Goal: Book appointment/travel/reservation

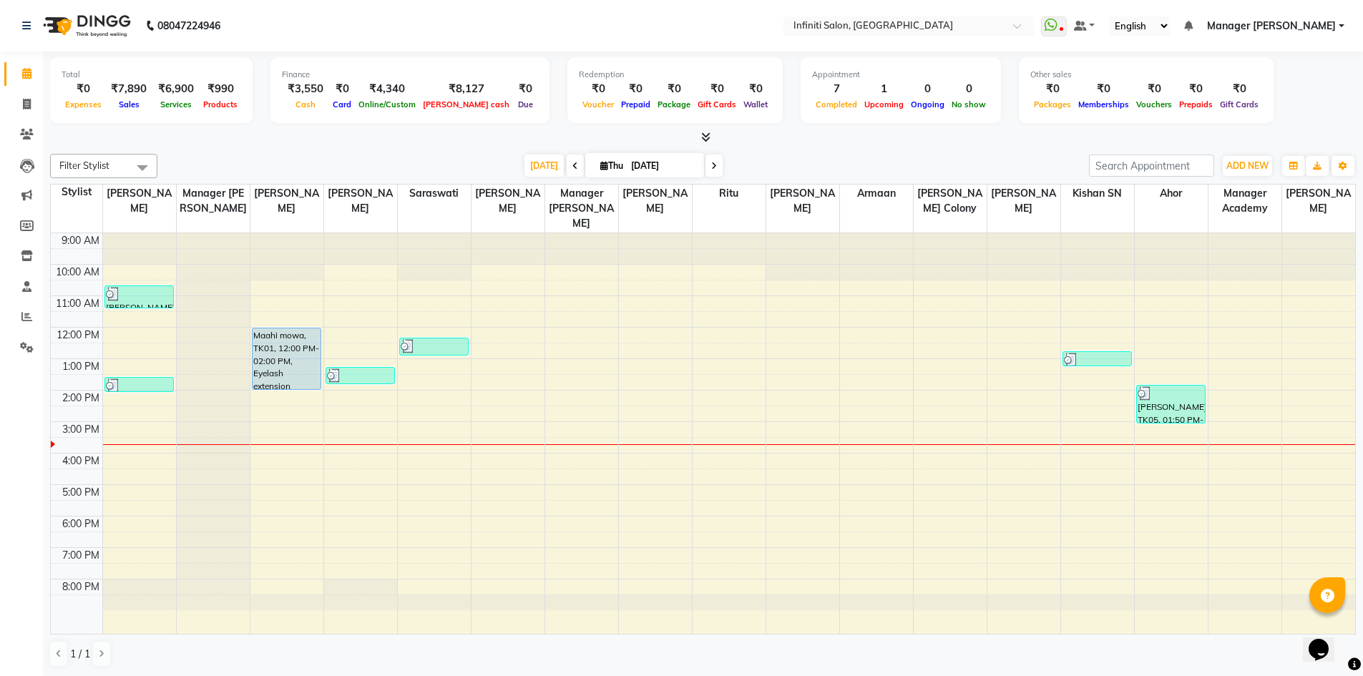
click at [712, 167] on icon at bounding box center [714, 166] width 6 height 9
type input "[DATE]"
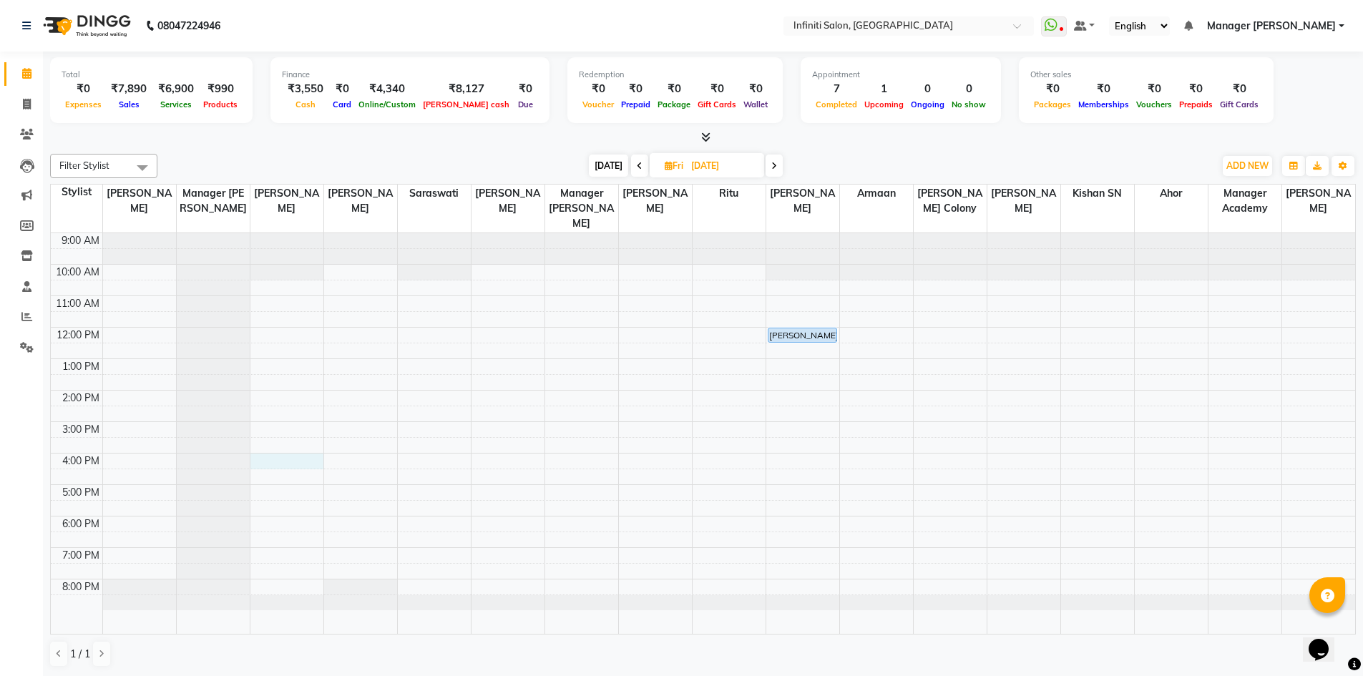
click at [301, 455] on div "9:00 AM 10:00 AM 11:00 AM 12:00 PM 1:00 PM 2:00 PM 3:00 PM 4:00 PM 5:00 PM 6:00…" at bounding box center [703, 433] width 1305 height 401
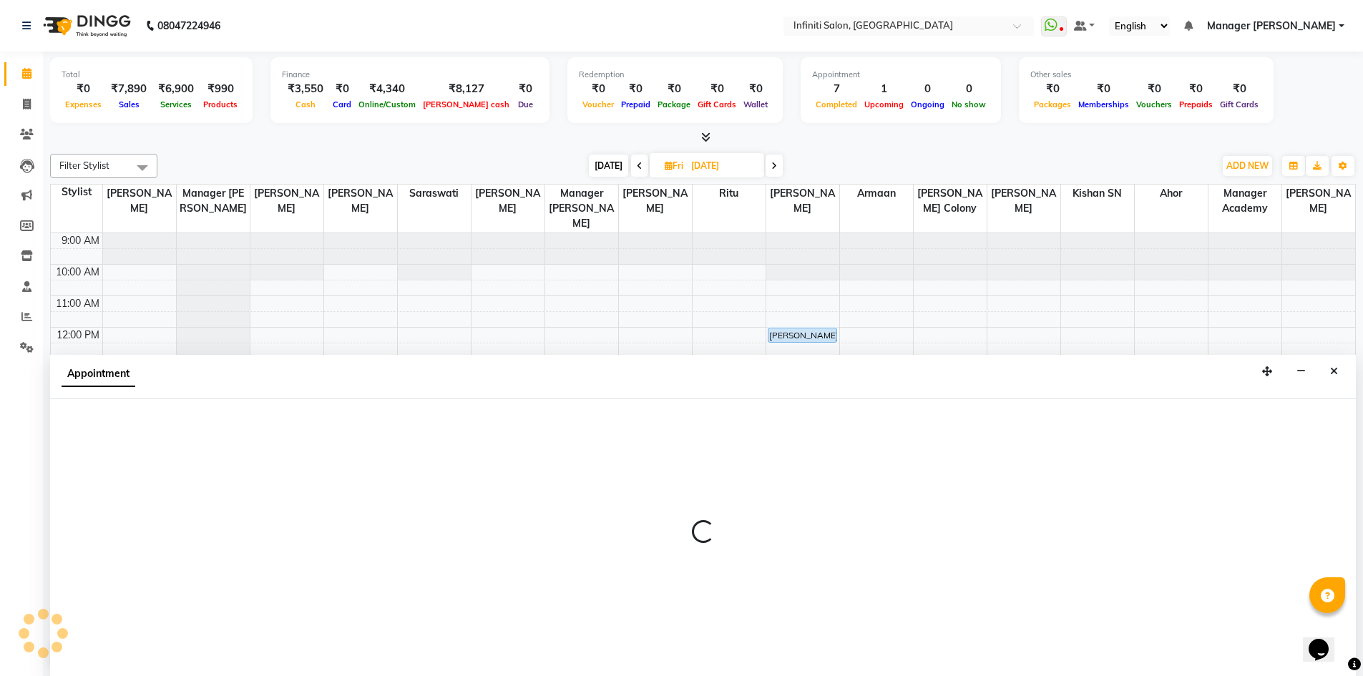
scroll to position [1, 0]
select select "40470"
select select "960"
select select "tentative"
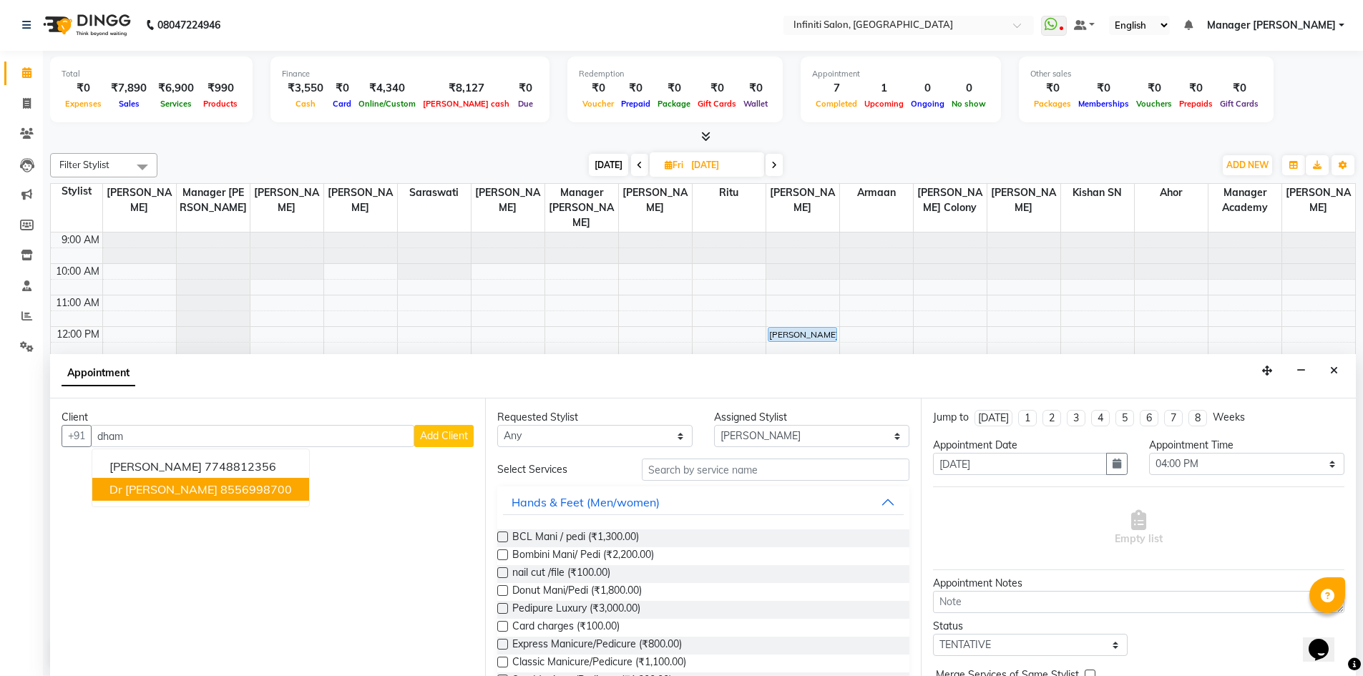
click at [264, 492] on ngb-highlight "8556998700" at bounding box center [256, 489] width 72 height 14
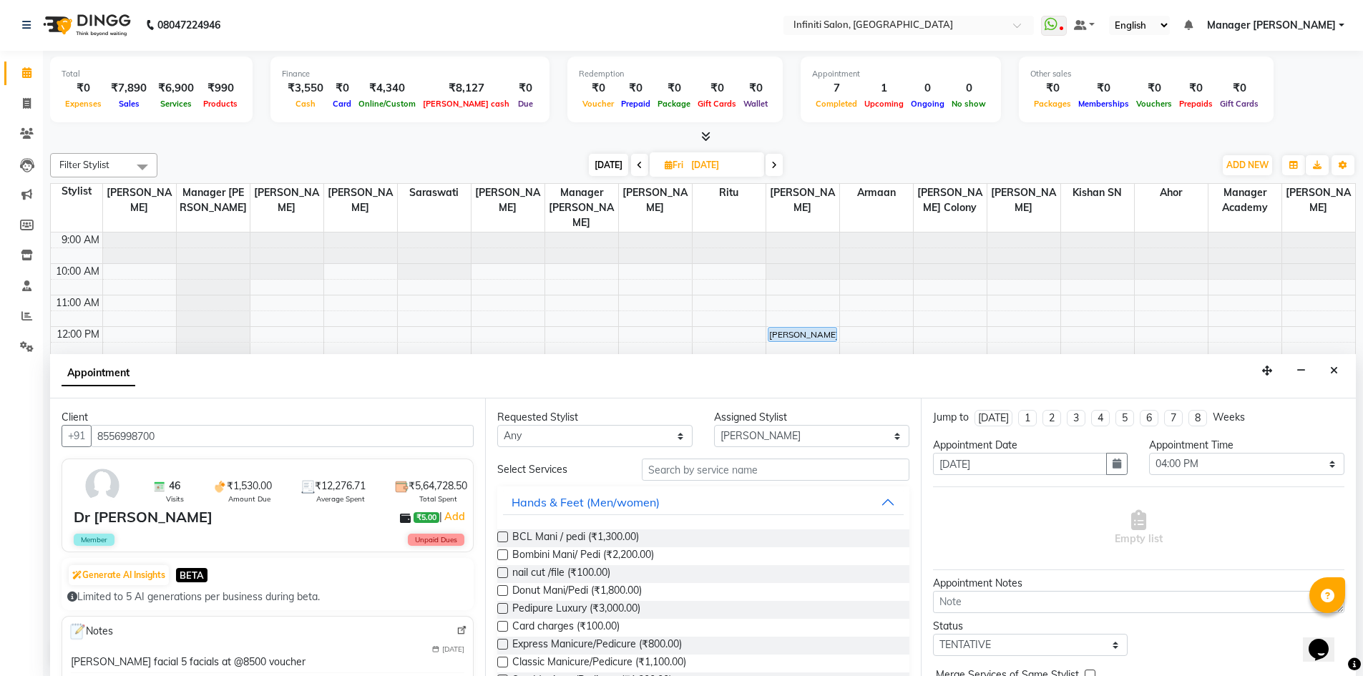
type input "8556998700"
click at [715, 465] on input "text" at bounding box center [776, 470] width 268 height 22
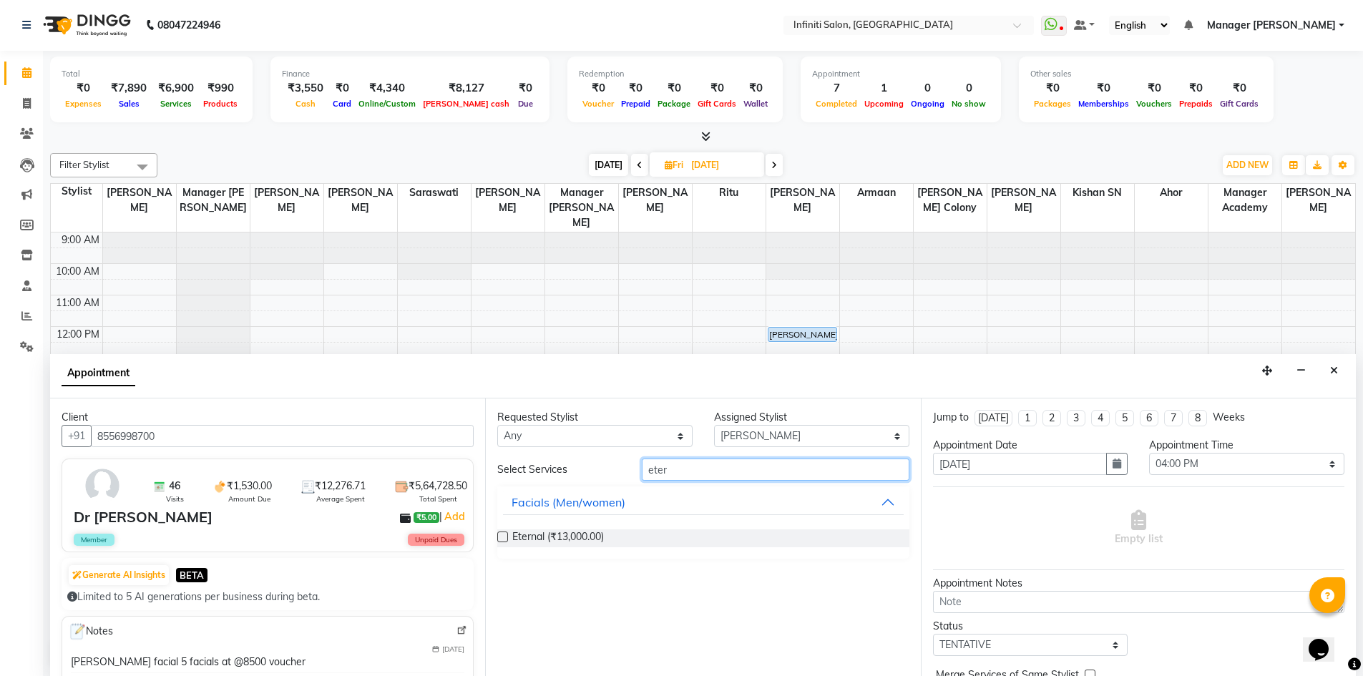
type input "eter"
click at [503, 533] on label at bounding box center [502, 537] width 11 height 11
click at [503, 534] on input "checkbox" at bounding box center [501, 538] width 9 height 9
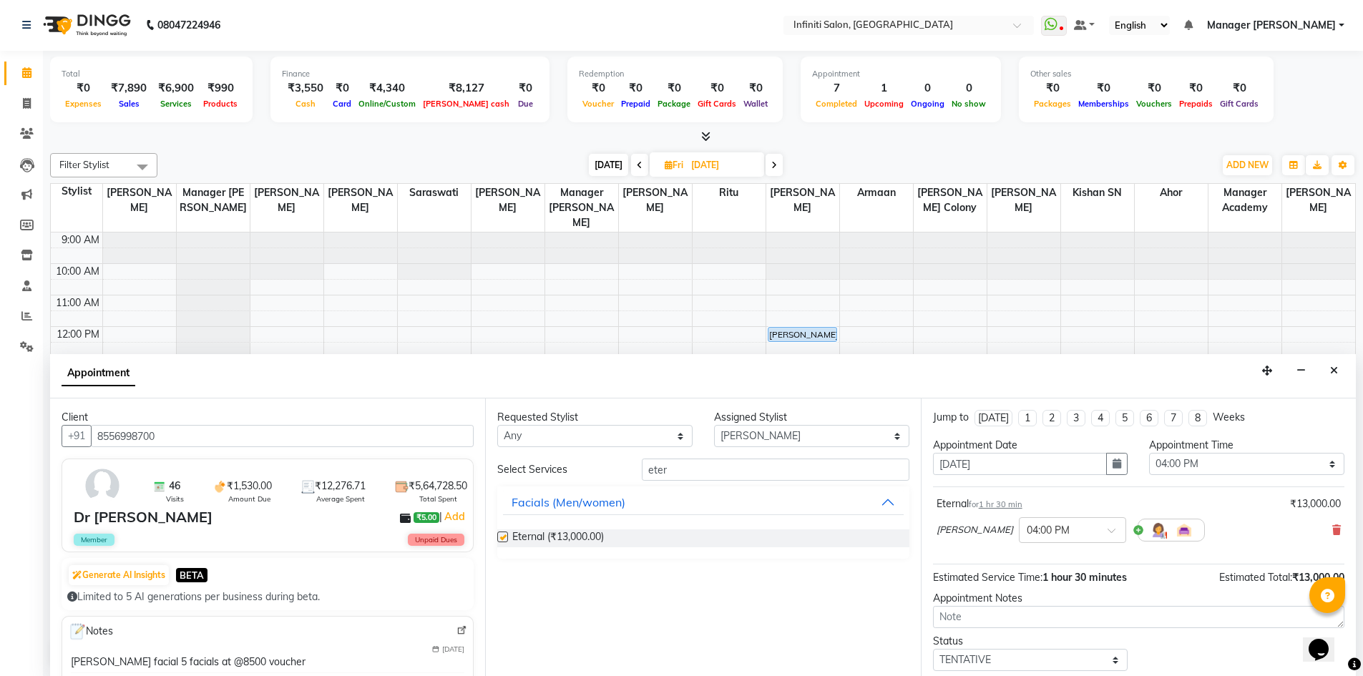
checkbox input "false"
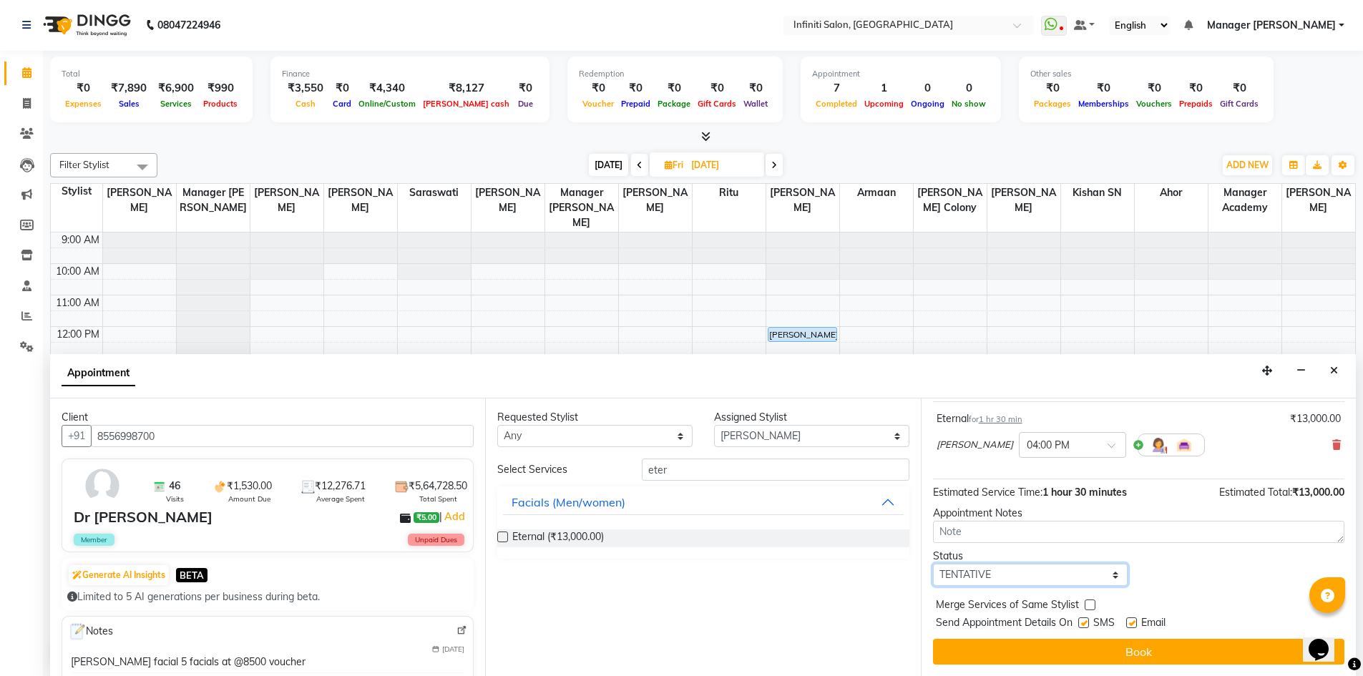
click at [1071, 582] on select "Select TENTATIVE CONFIRM UPCOMING" at bounding box center [1030, 575] width 195 height 22
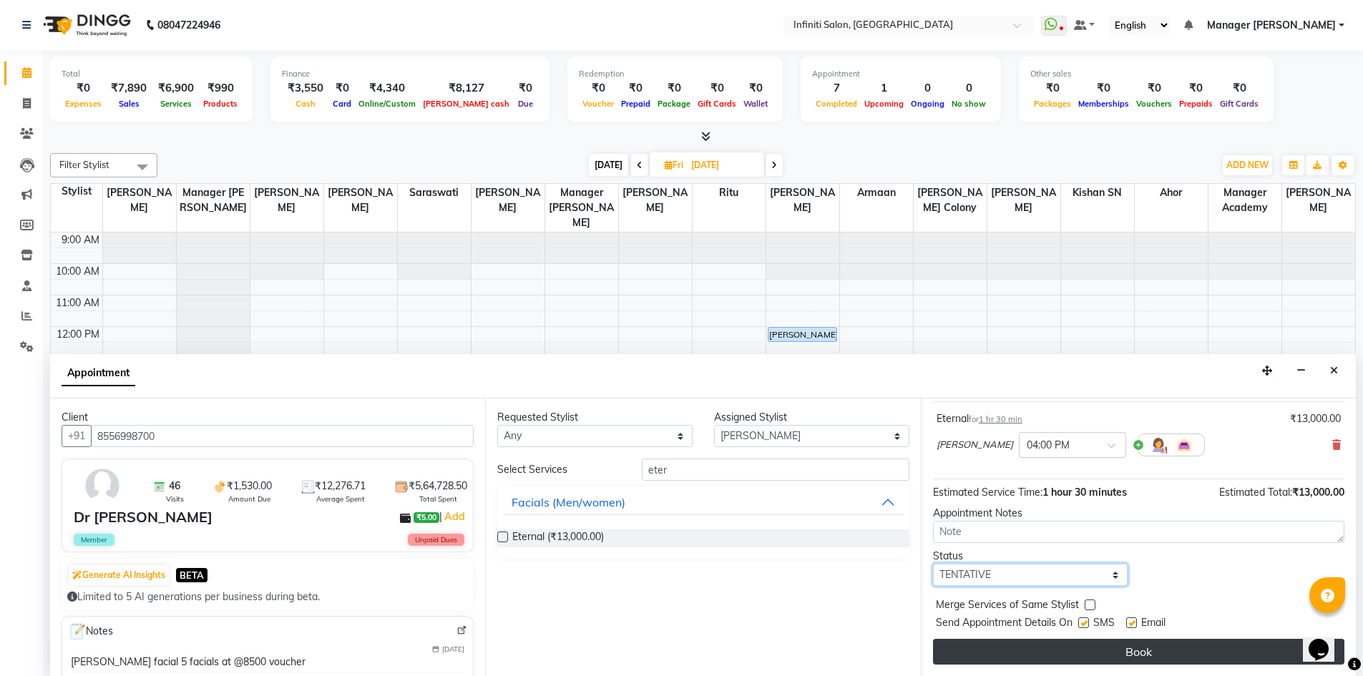
select select "confirm booking"
click at [933, 564] on select "Select TENTATIVE CONFIRM UPCOMING" at bounding box center [1030, 575] width 195 height 22
click at [1133, 658] on button "Book" at bounding box center [1139, 652] width 412 height 26
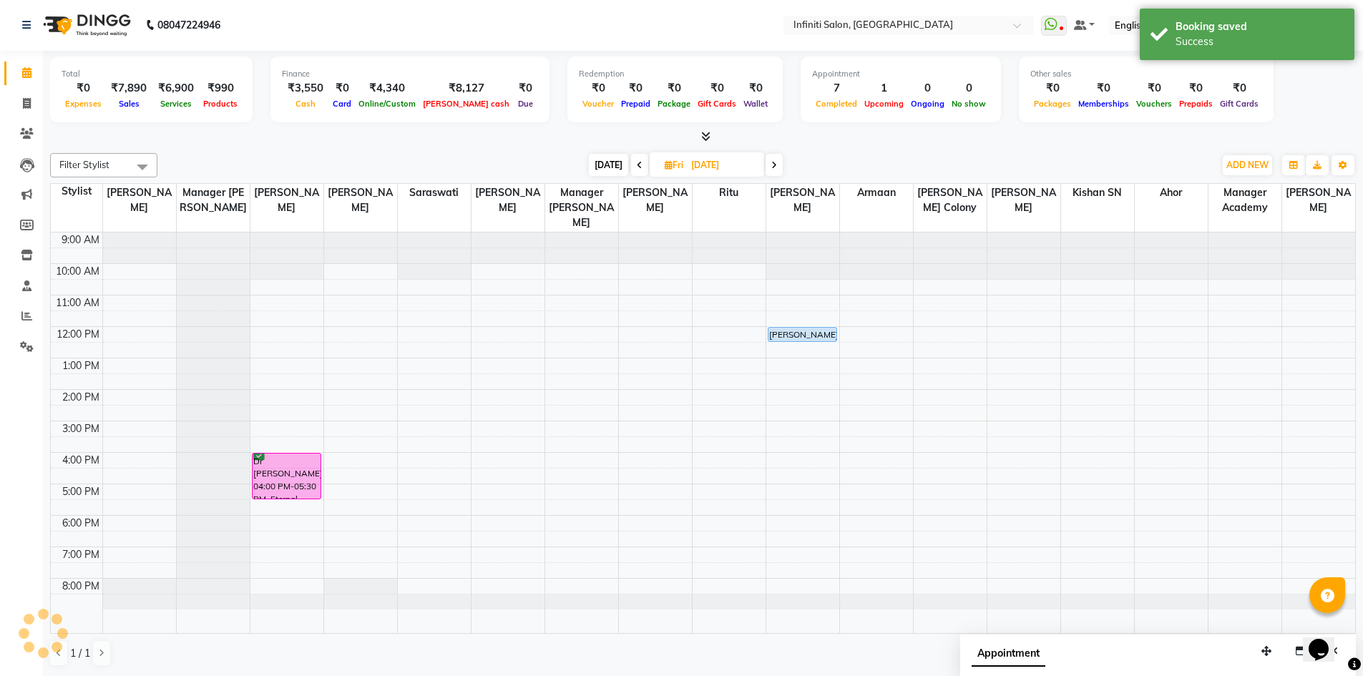
scroll to position [0, 0]
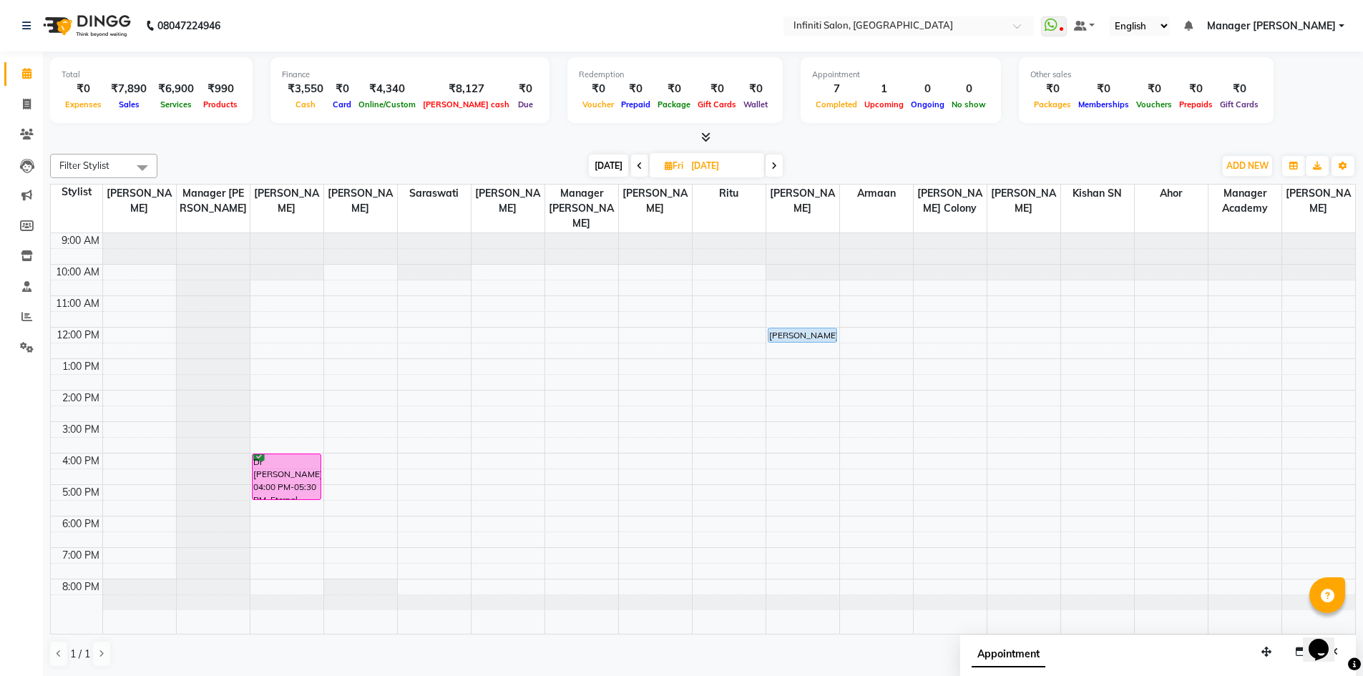
click at [608, 166] on span "[DATE]" at bounding box center [608, 166] width 39 height 22
type input "[DATE]"
